Goal: Navigation & Orientation: Find specific page/section

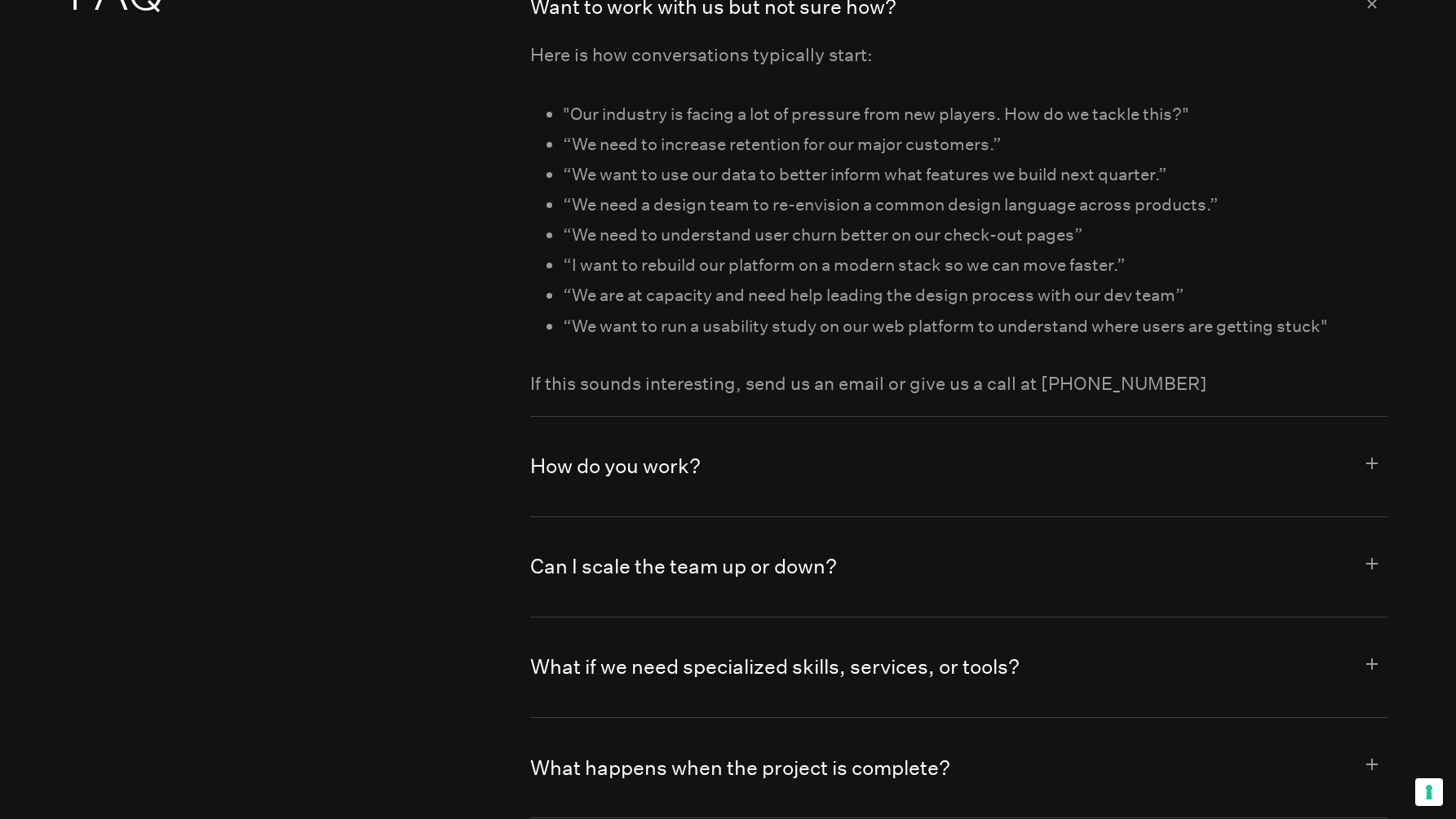
click at [388, 243] on h2 "FAQ" at bounding box center [265, 670] width 394 height 1428
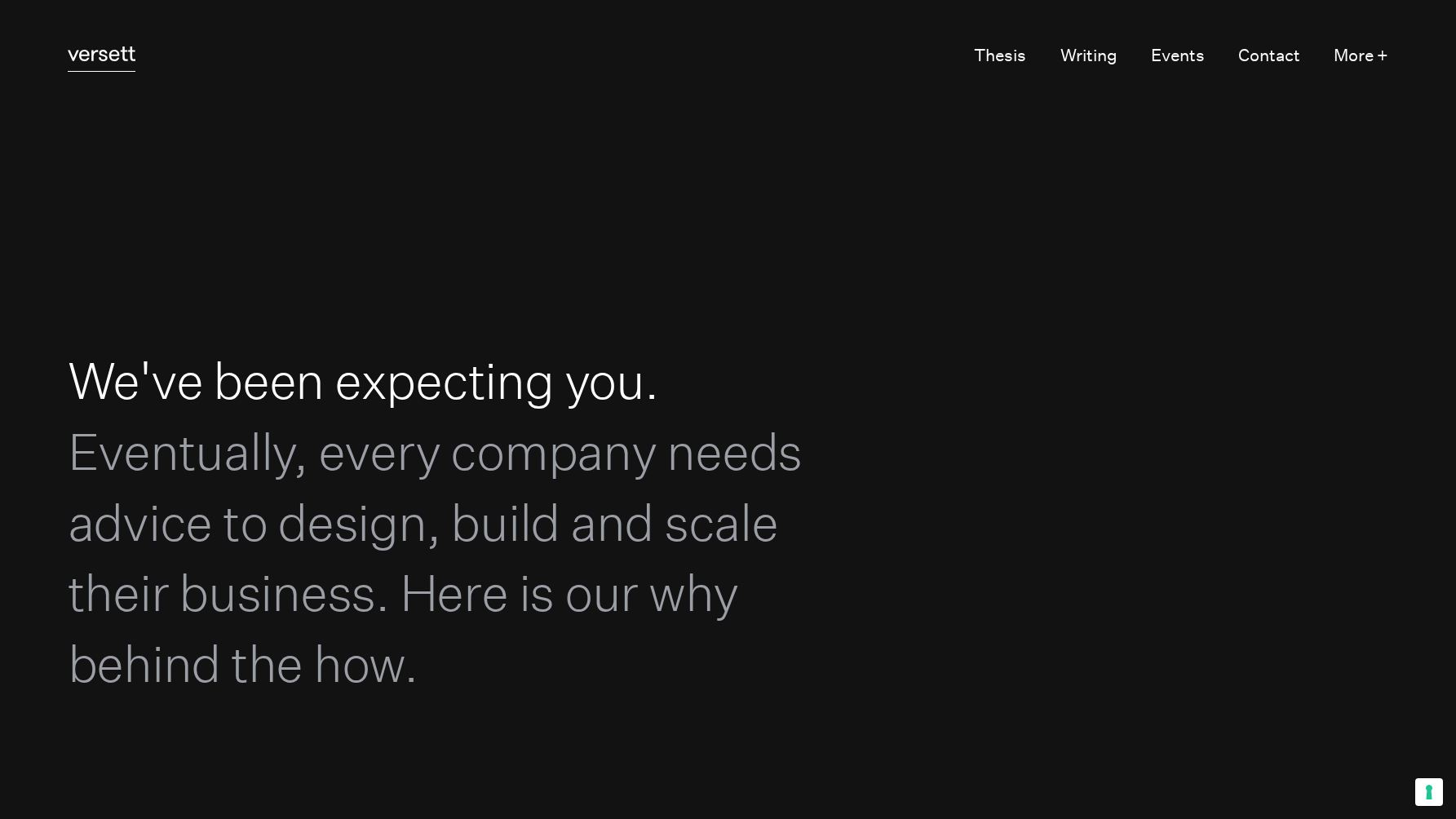
click at [93, 60] on icon "Versett" at bounding box center [102, 54] width 68 height 14
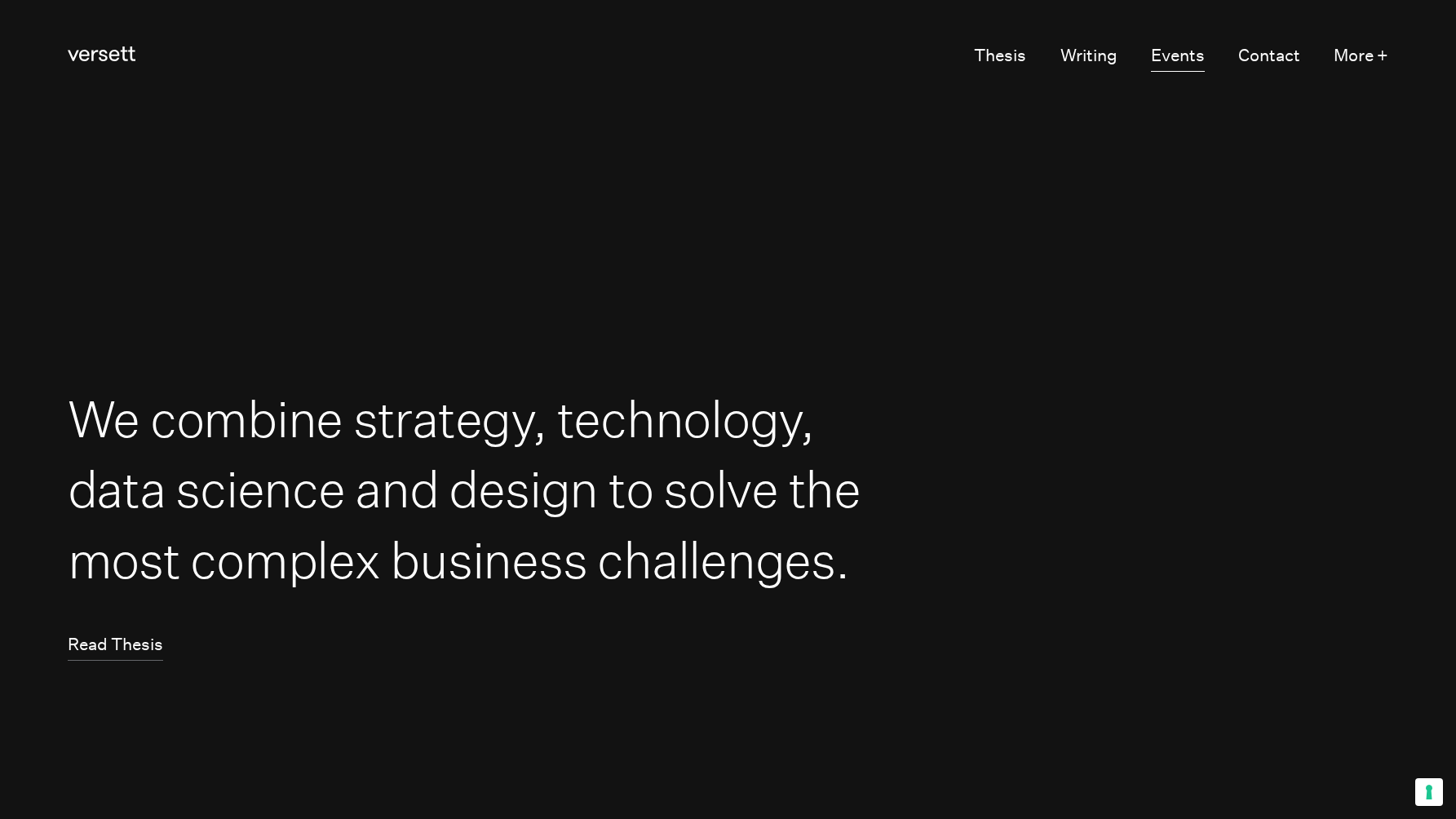
click at [1192, 52] on link "Events" at bounding box center [1178, 56] width 54 height 31
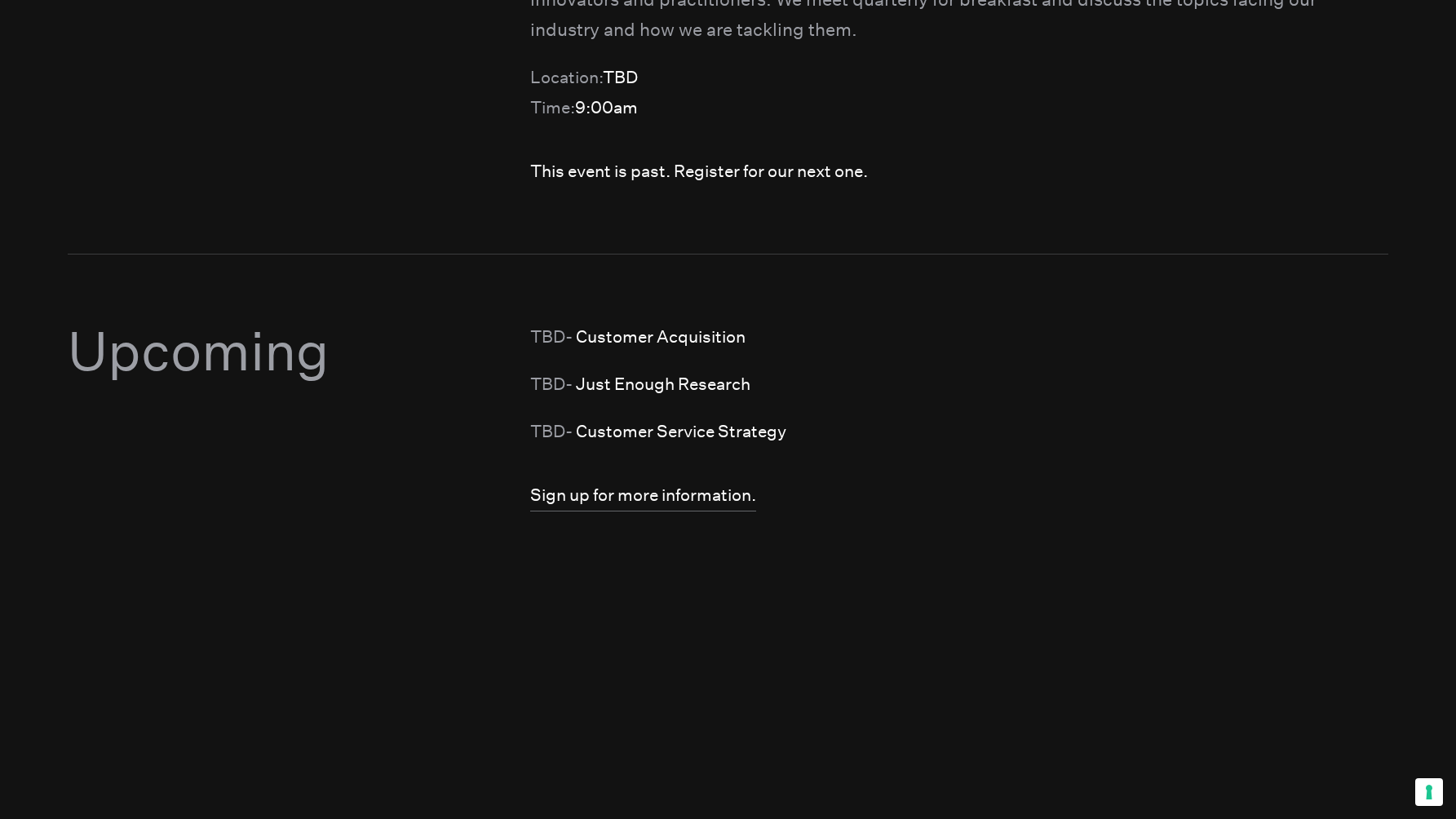
scroll to position [1981, 0]
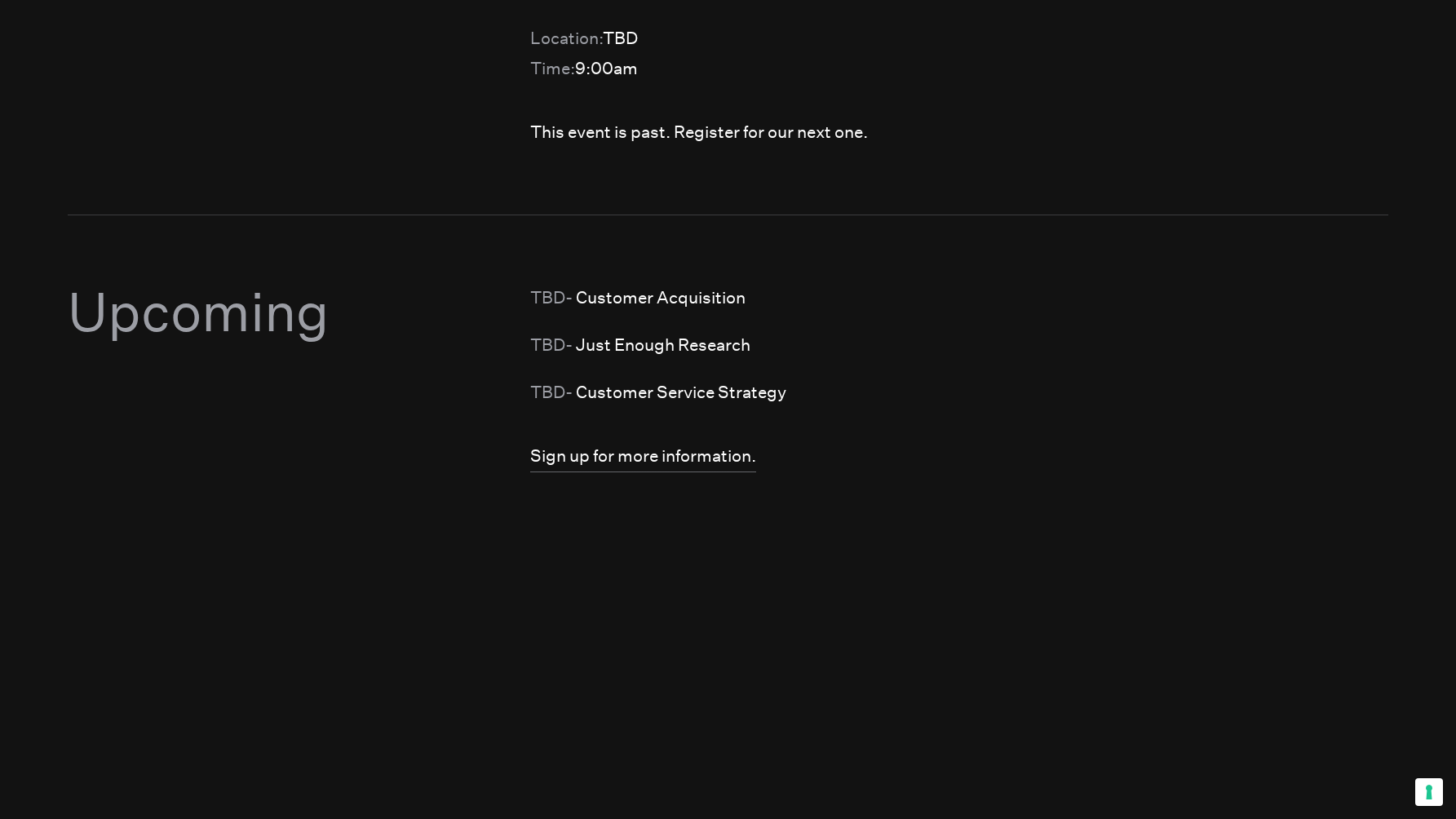
click at [615, 376] on li "TBD - Customer Service Strategy" at bounding box center [958, 392] width 858 height 30
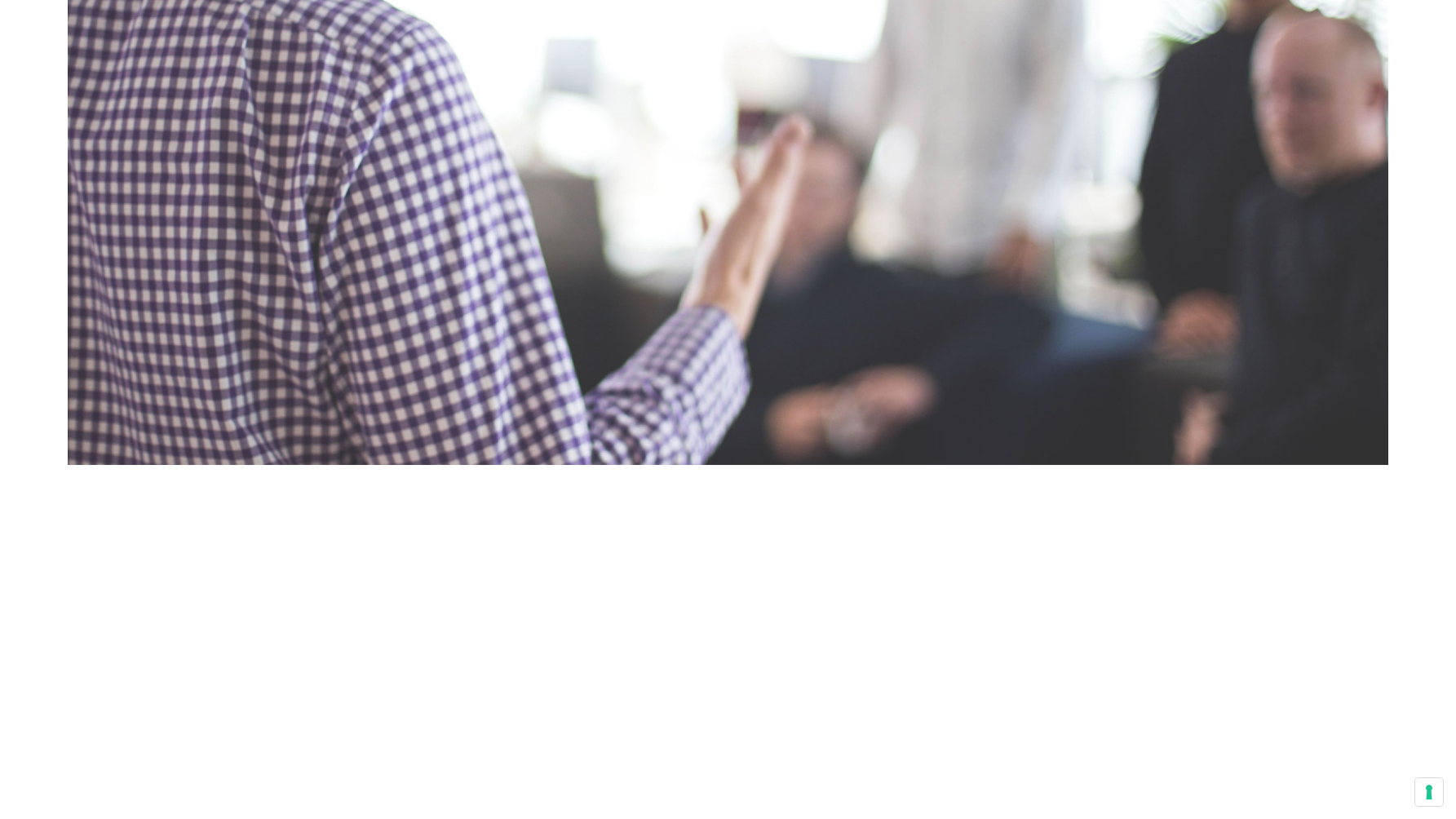
scroll to position [3619, 0]
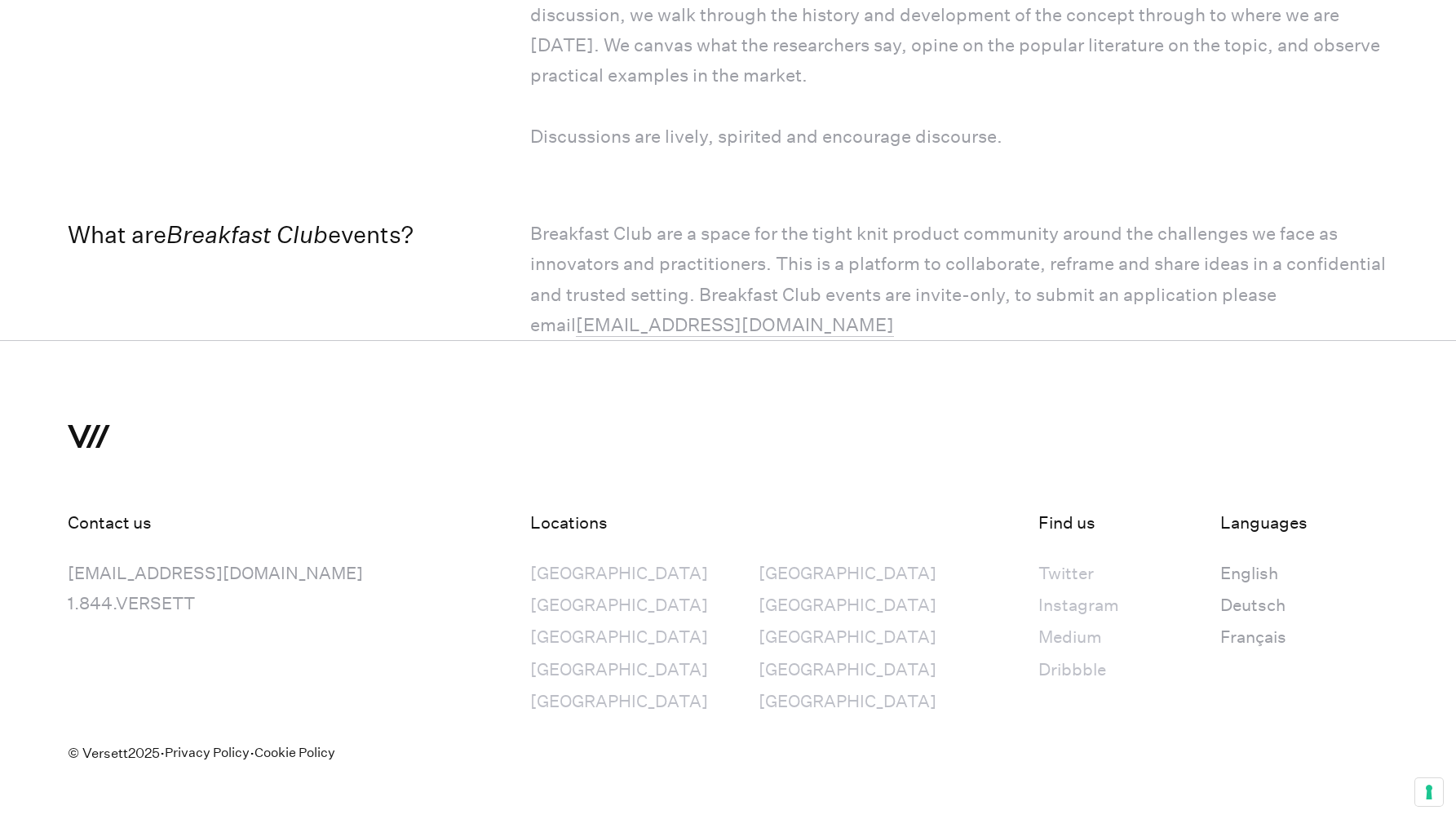
click at [758, 621] on div "[GEOGRAPHIC_DATA]" at bounding box center [847, 636] width 178 height 30
click at [320, 557] on div "[EMAIL_ADDRESS][DOMAIN_NAME]" at bounding box center [265, 573] width 395 height 30
click at [468, 661] on div "Contact us [EMAIL_ADDRESS][DOMAIN_NAME] [DOMAIN_NAME] Locations [GEOGRAPHIC_DAT…" at bounding box center [727, 587] width 1389 height 295
click at [912, 718] on div "© Versett 2025 · Privacy Policy · Cookie Policy" at bounding box center [729, 780] width 1322 height 124
click at [1220, 668] on address "Languages English Deutsch Français" at bounding box center [1304, 612] width 168 height 211
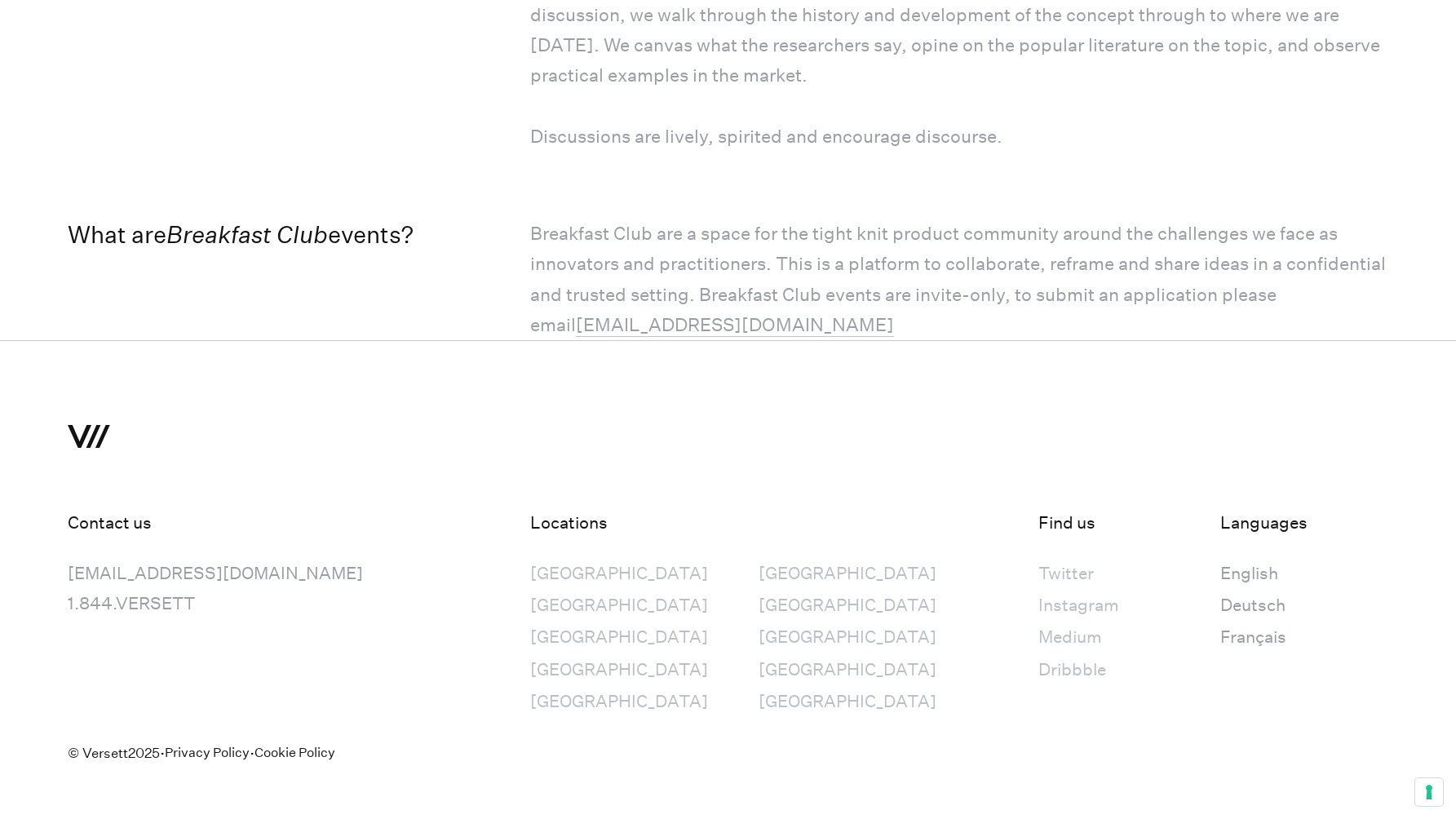
drag, startPoint x: 446, startPoint y: 726, endPoint x: 64, endPoint y: 763, distance: 383.8
click at [445, 726] on div "© Versett 2025 · Privacy Policy · Cookie Policy" at bounding box center [729, 780] width 1322 height 124
click at [96, 737] on small "© Versett 2025" at bounding box center [114, 767] width 92 height 59
copy small "Versett"
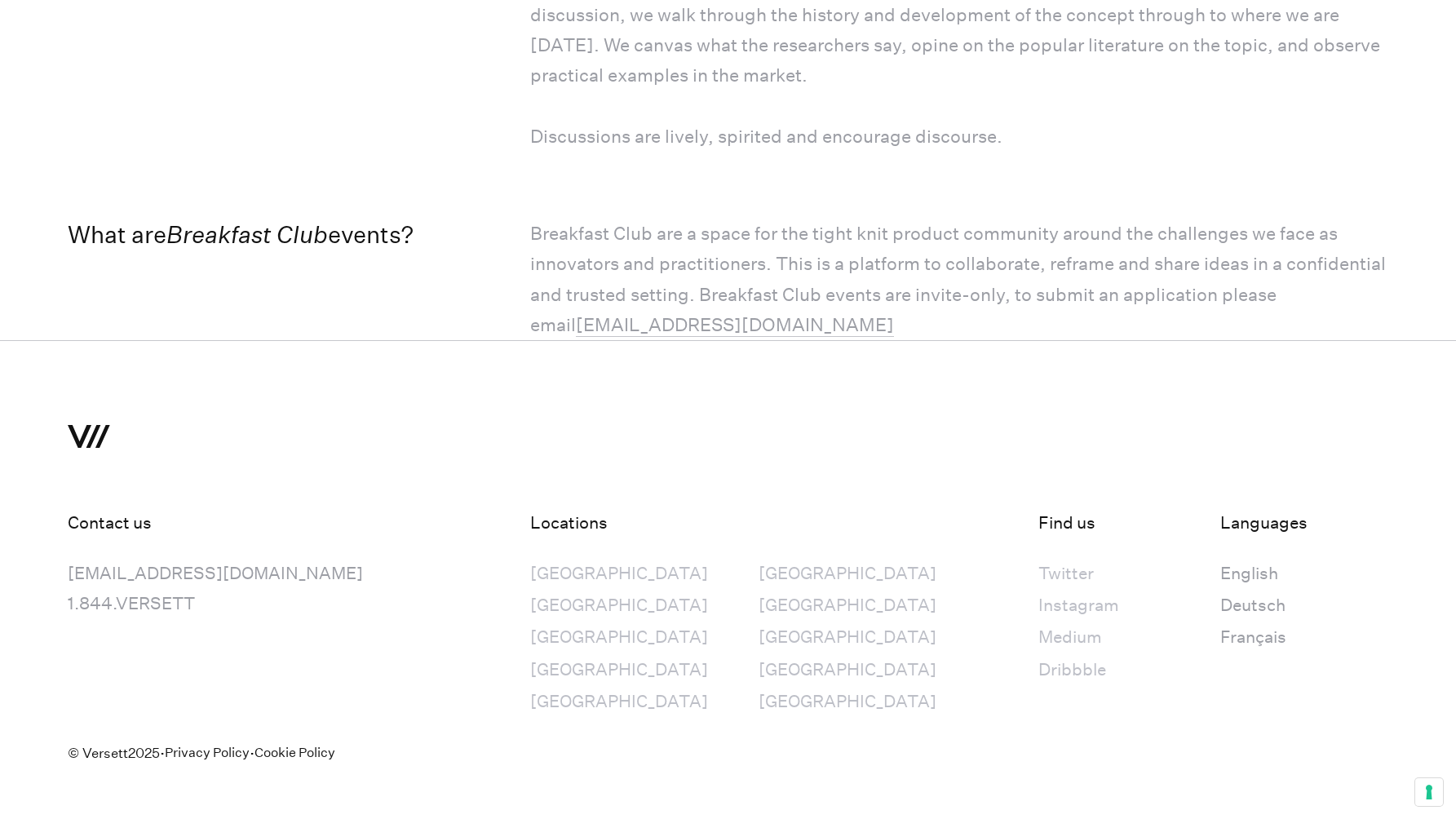
click at [307, 457] on div "Contact us [EMAIL_ADDRESS][DOMAIN_NAME] [DOMAIN_NAME]" at bounding box center [265, 587] width 395 height 261
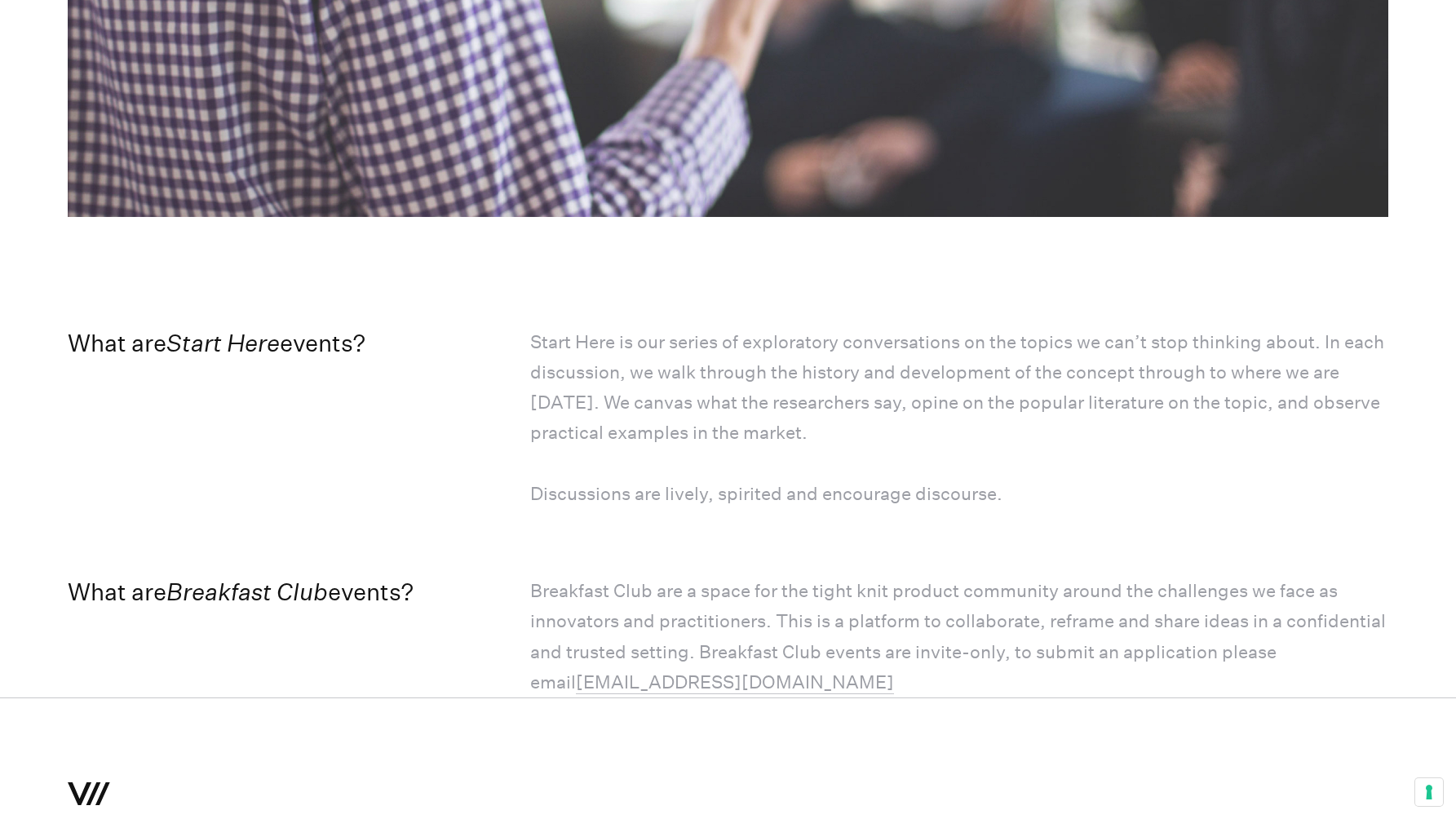
scroll to position [0, 0]
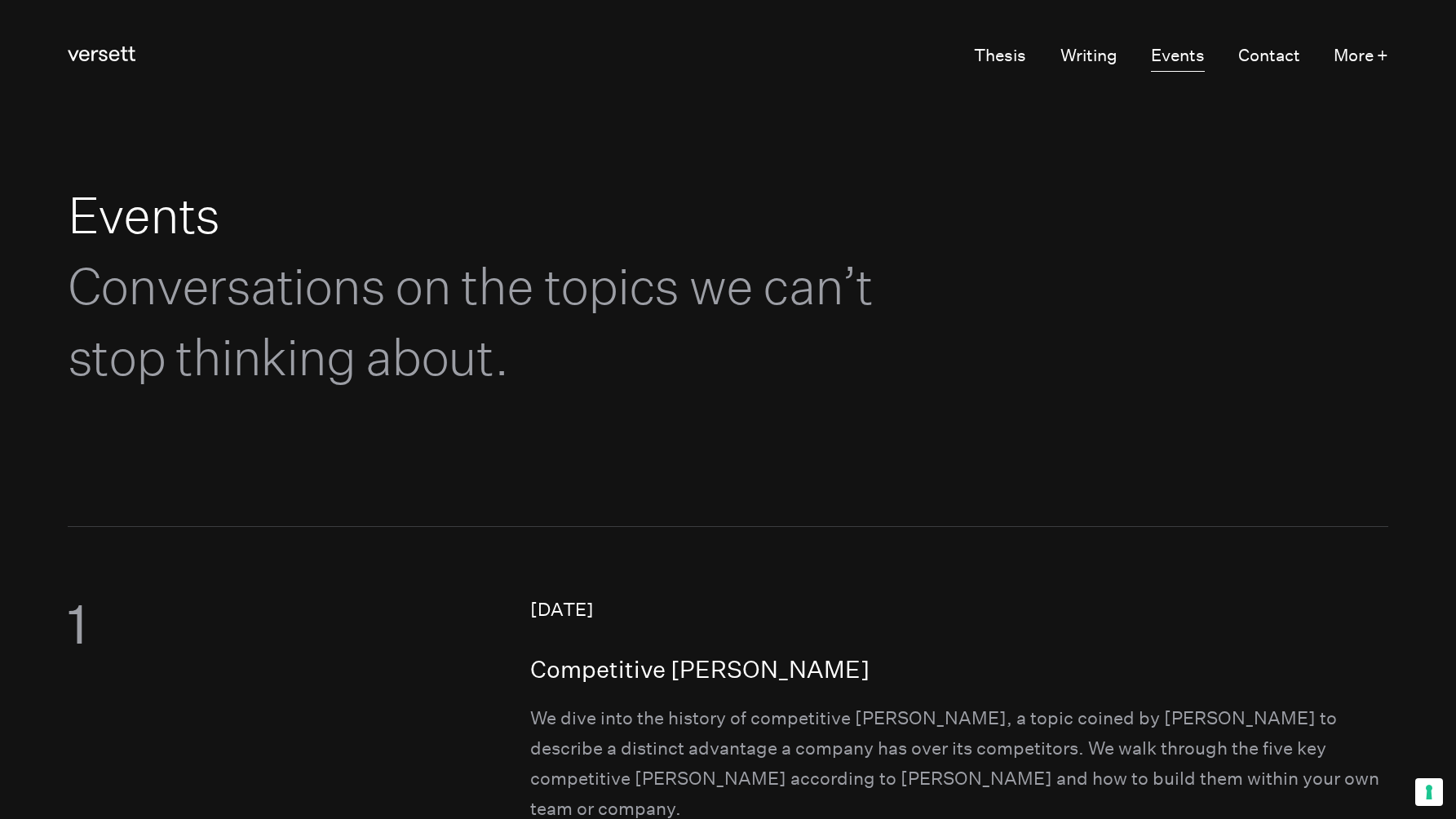
click at [1168, 50] on link "Events" at bounding box center [1178, 56] width 54 height 31
click at [1160, 55] on link "Events" at bounding box center [1178, 56] width 54 height 31
click at [1362, 62] on button "More +" at bounding box center [1361, 56] width 55 height 31
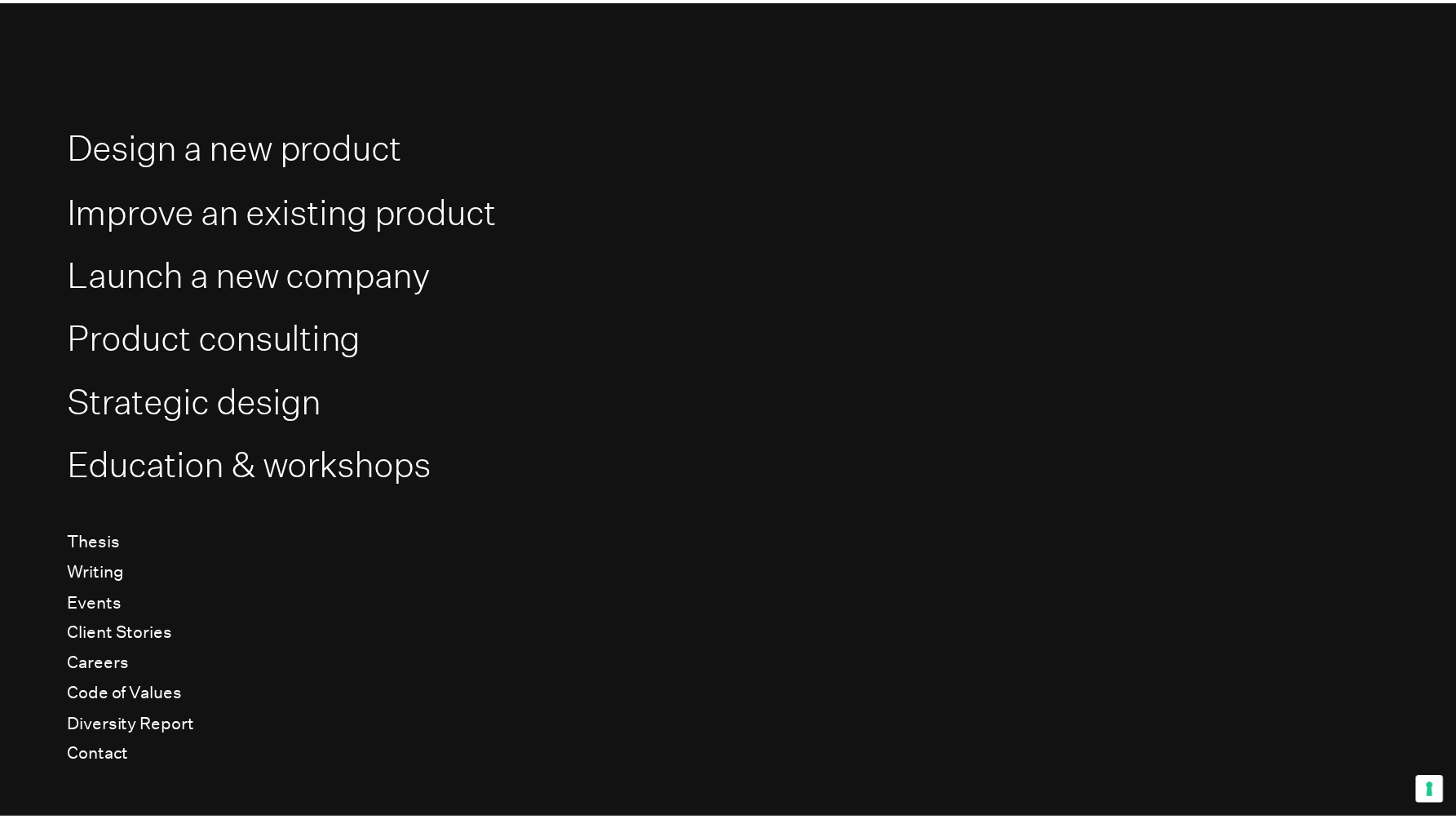
scroll to position [88, 0]
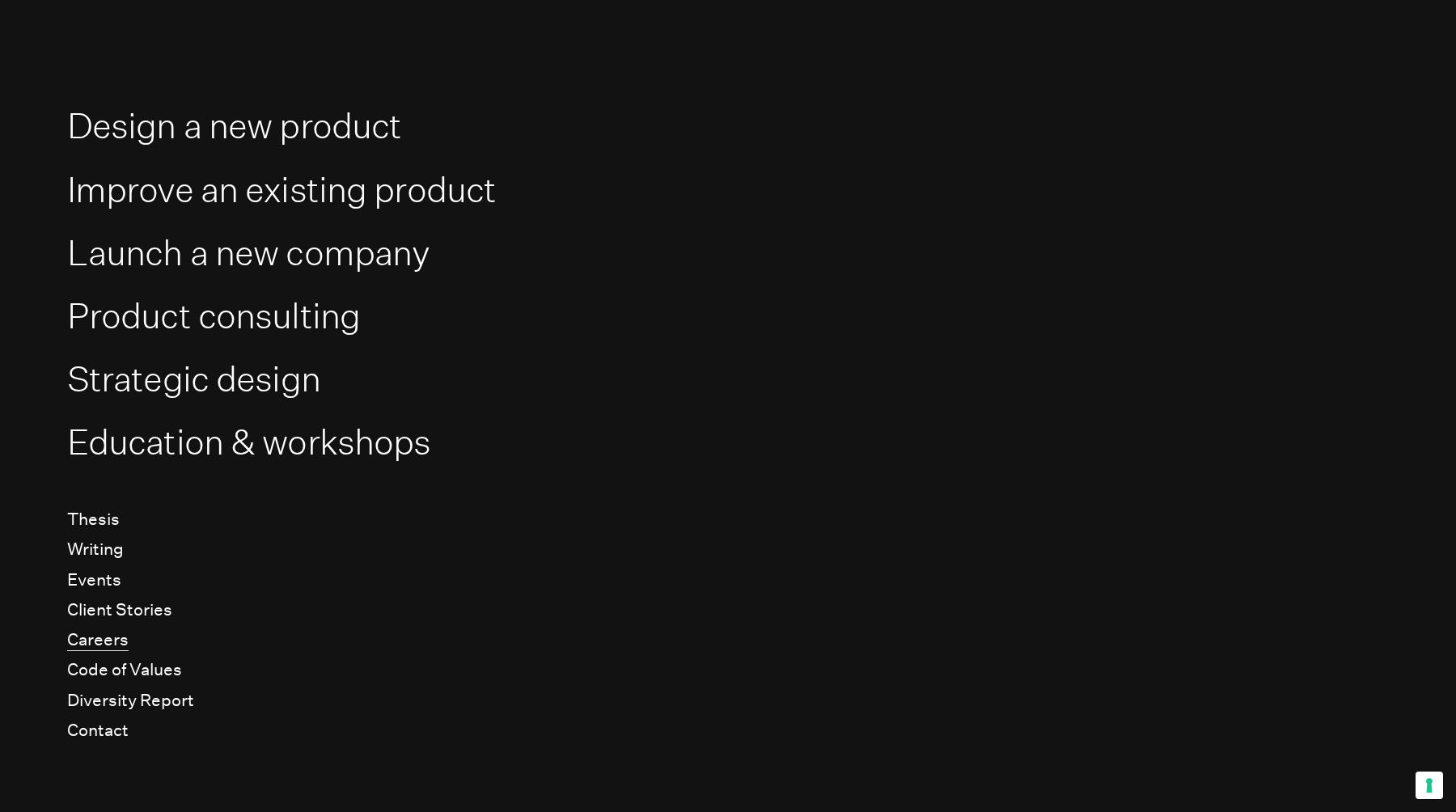
click at [94, 640] on link "Careers" at bounding box center [98, 640] width 61 height 22
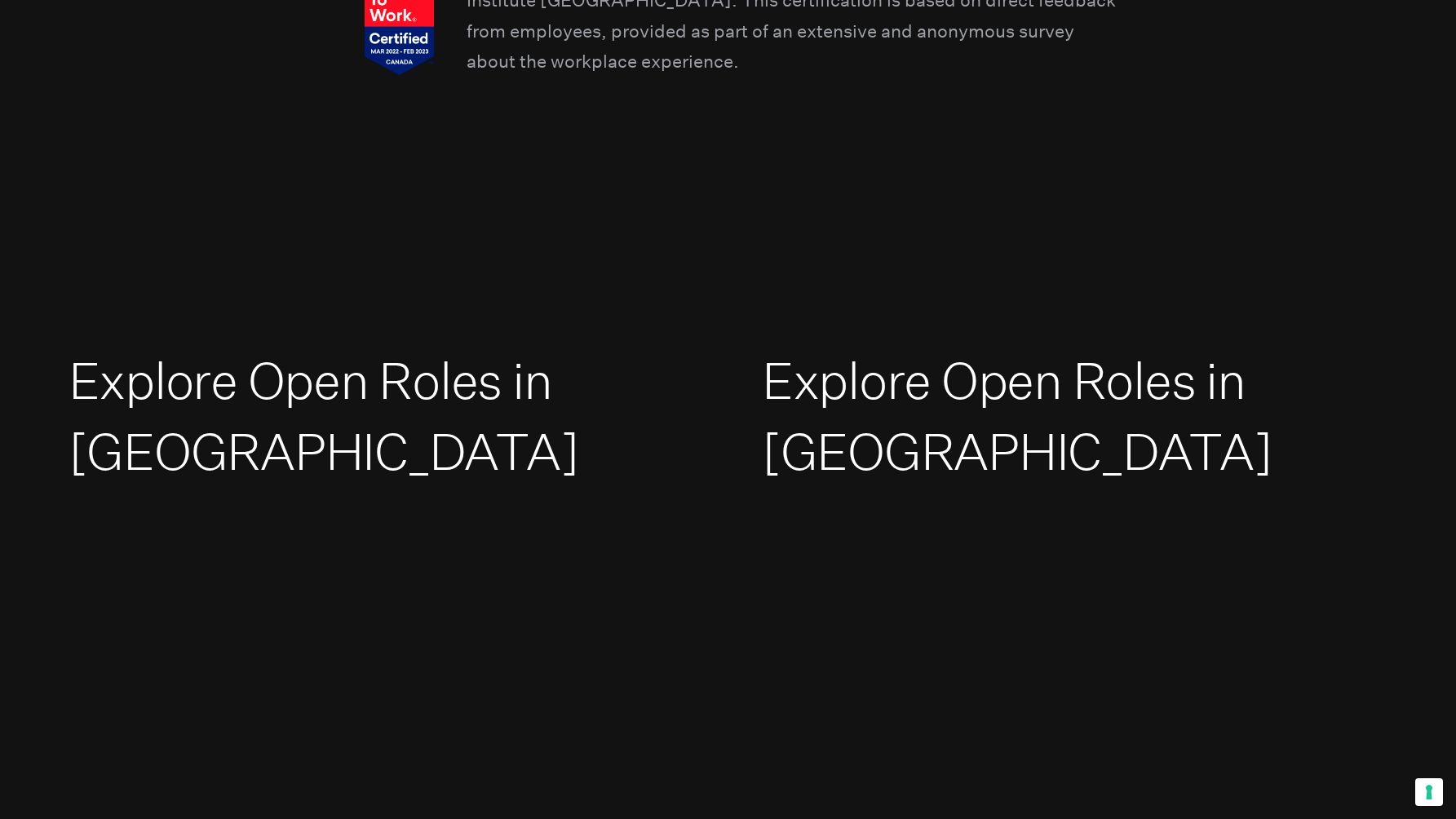
scroll to position [2789, 0]
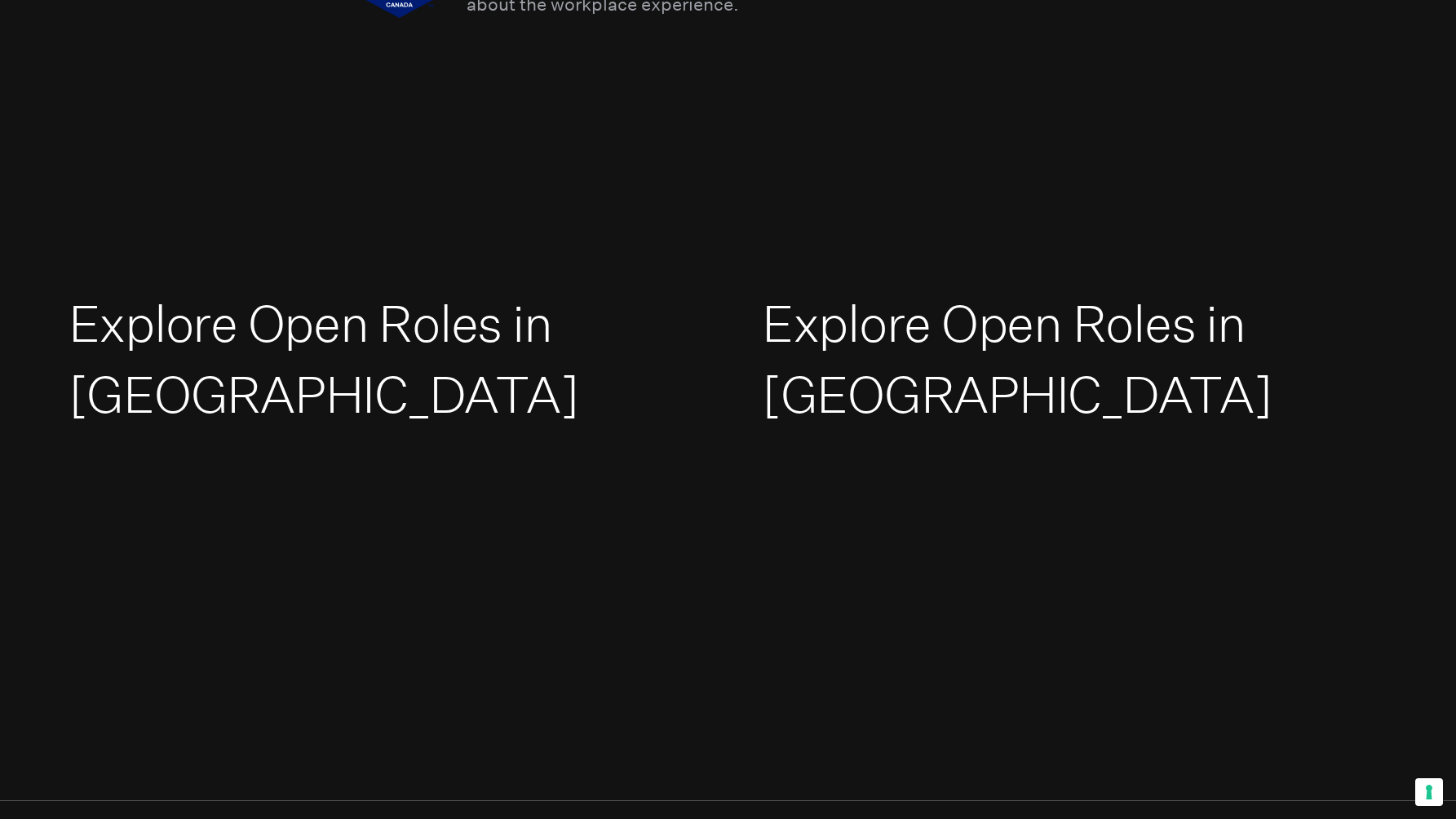
click at [868, 326] on link "Explore Open Roles in Europe" at bounding box center [1018, 359] width 511 height 132
